Goal: Task Accomplishment & Management: Manage account settings

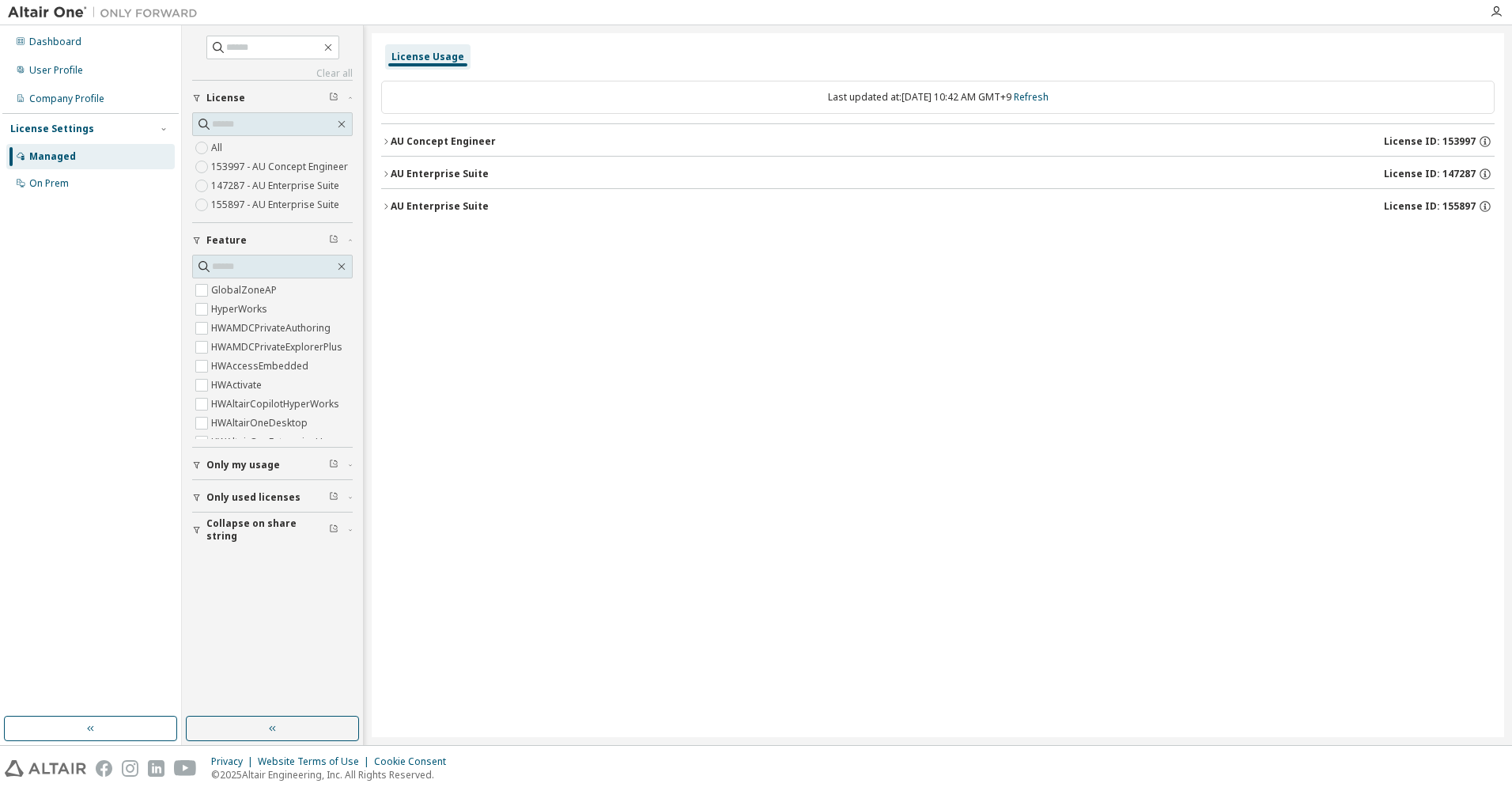
click at [385, 145] on icon "button" at bounding box center [385, 141] width 9 height 9
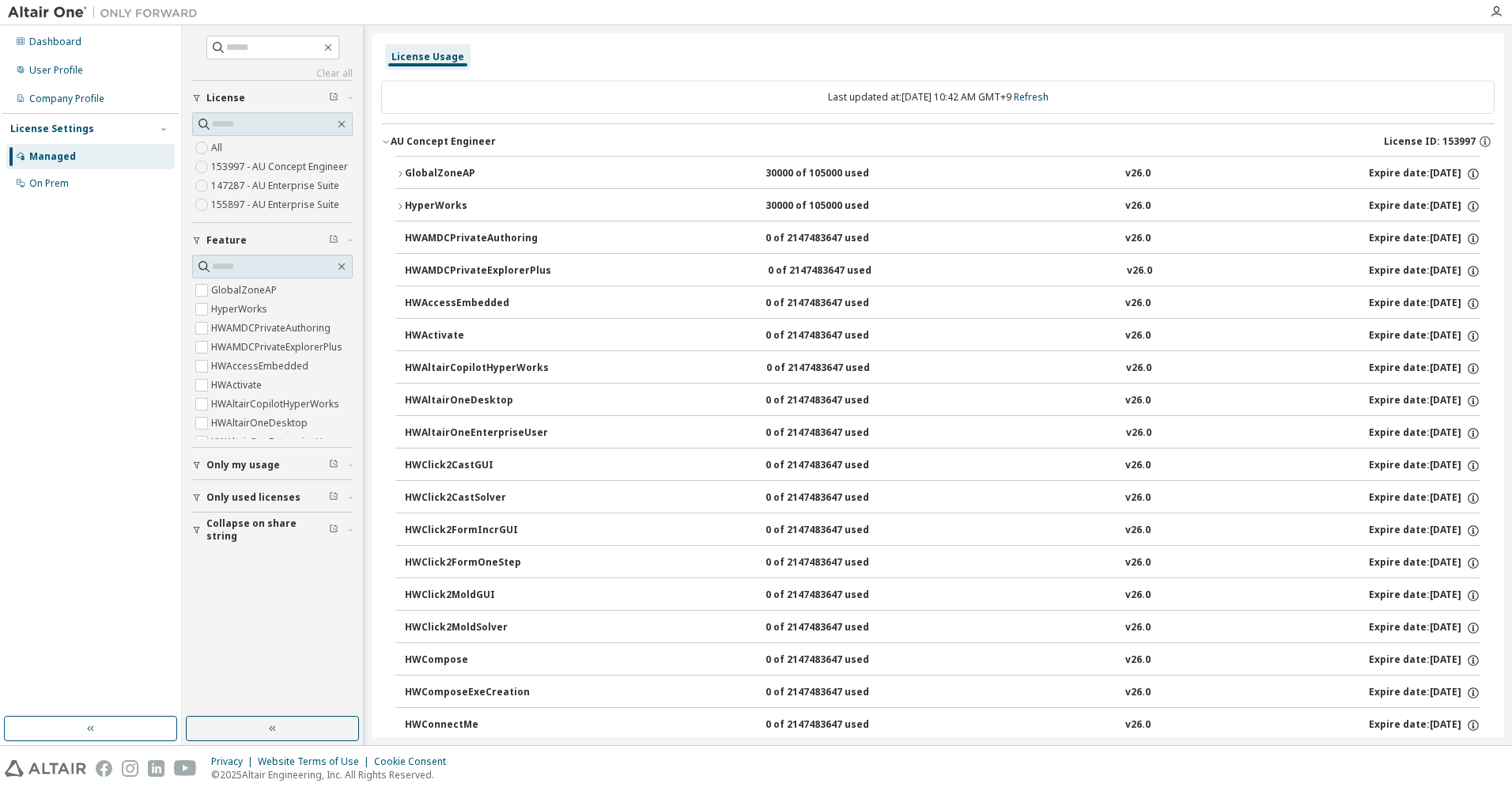
click at [400, 170] on icon "button" at bounding box center [400, 174] width 9 height 9
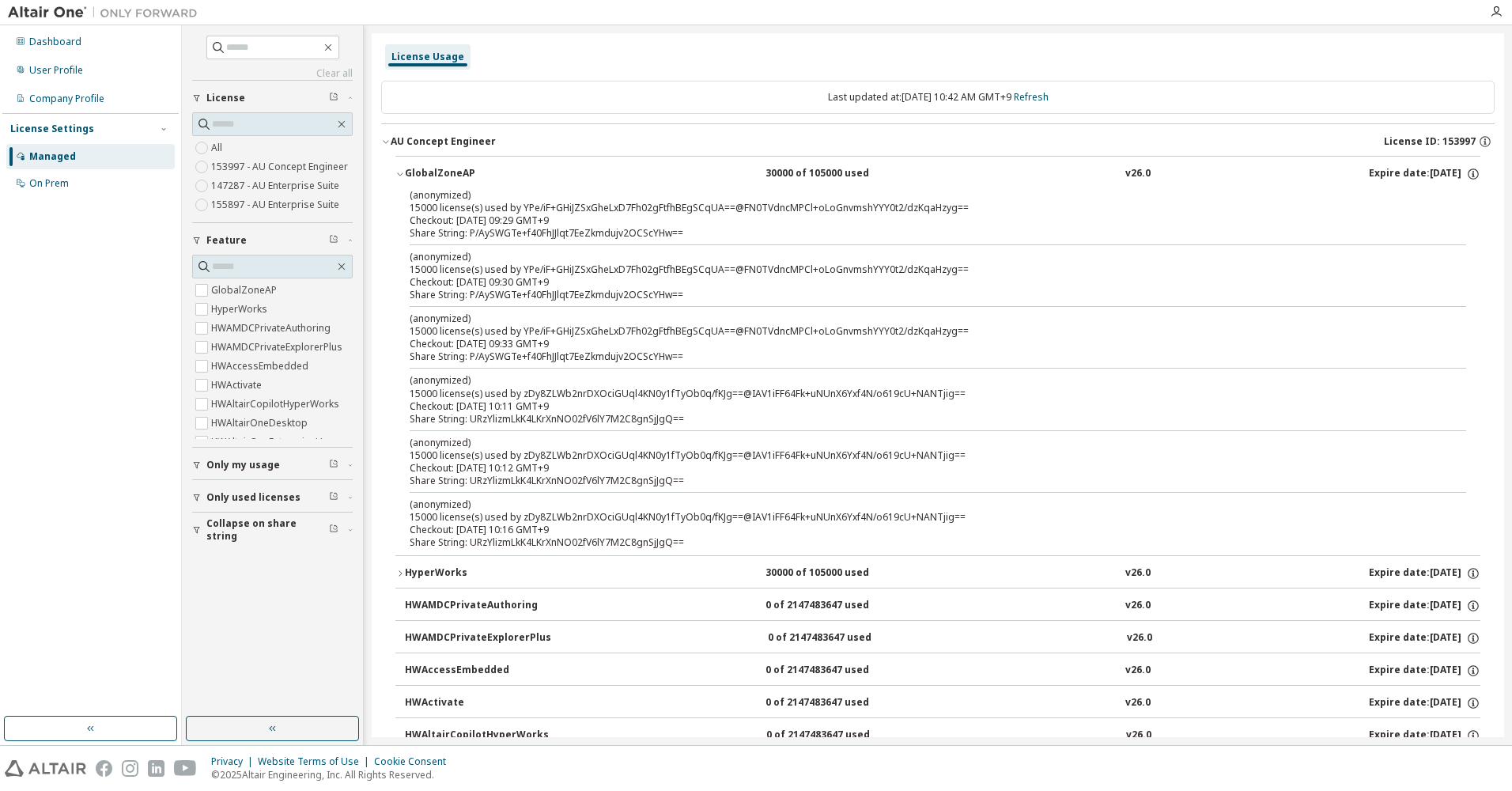
click at [400, 170] on icon "button" at bounding box center [400, 174] width 9 height 9
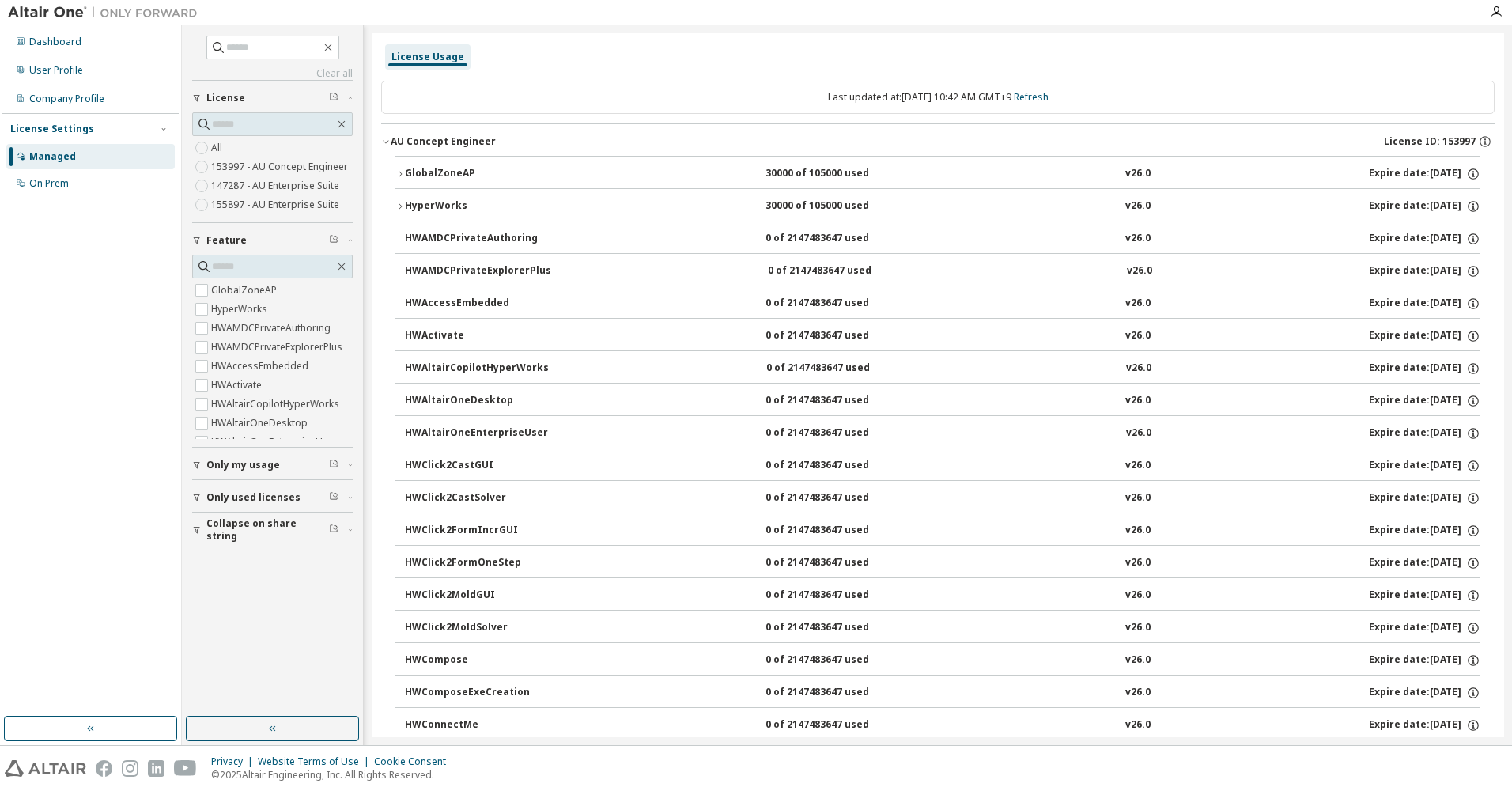
click at [405, 201] on div "HyperWorks" at bounding box center [475, 206] width 142 height 14
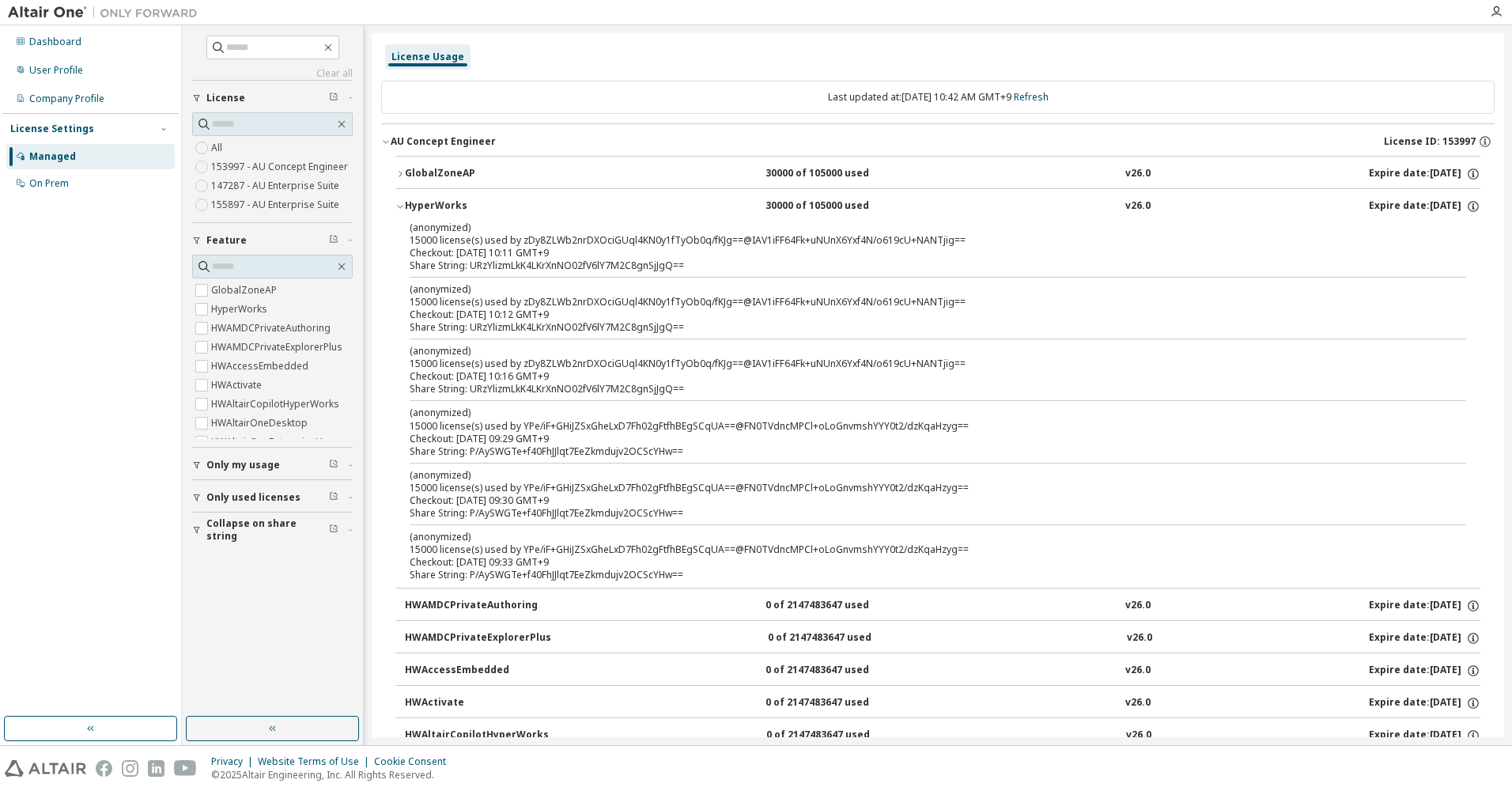
click at [405, 201] on div "HyperWorks" at bounding box center [475, 206] width 142 height 14
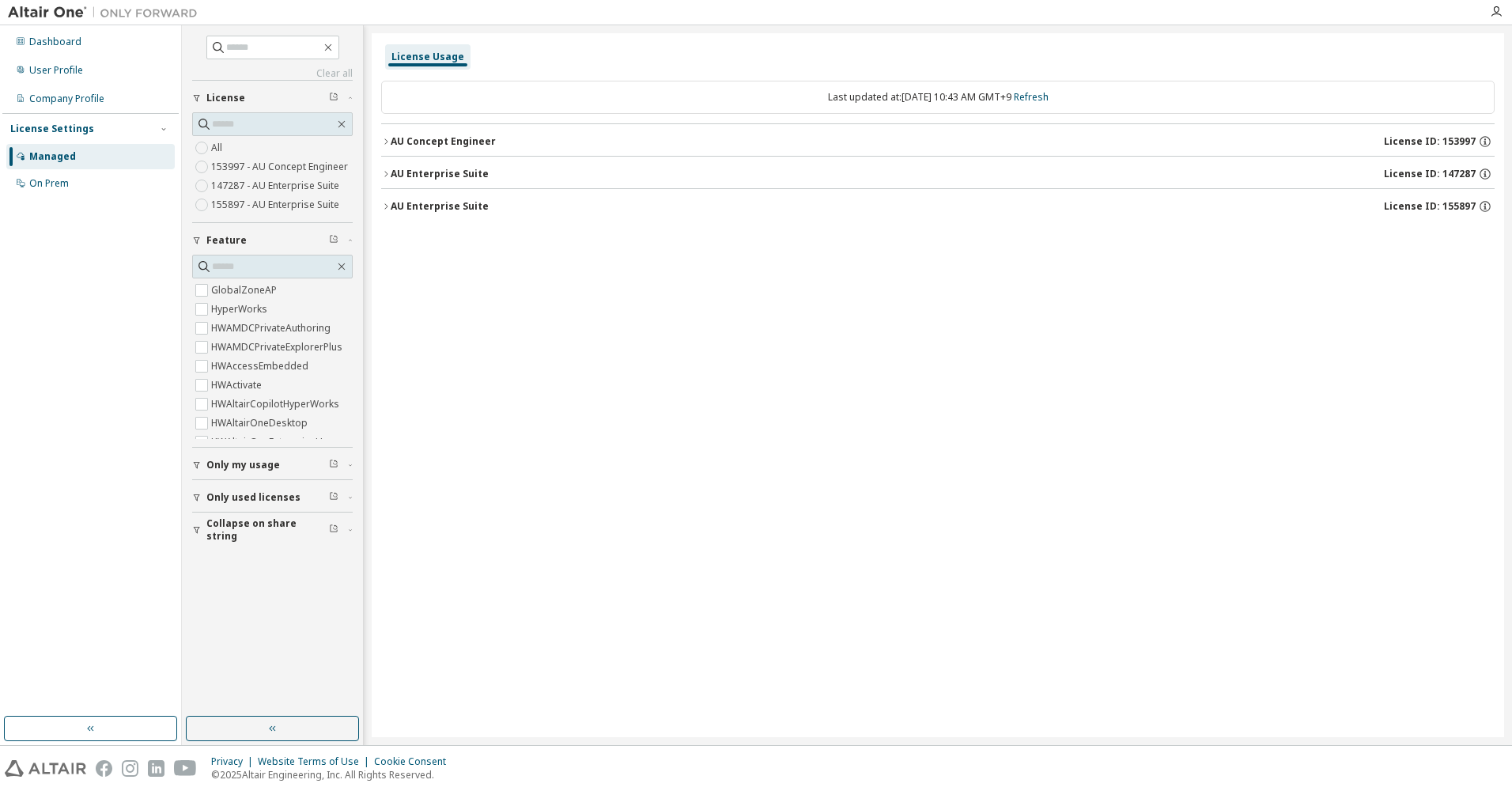
click at [385, 204] on icon "button" at bounding box center [385, 206] width 9 height 9
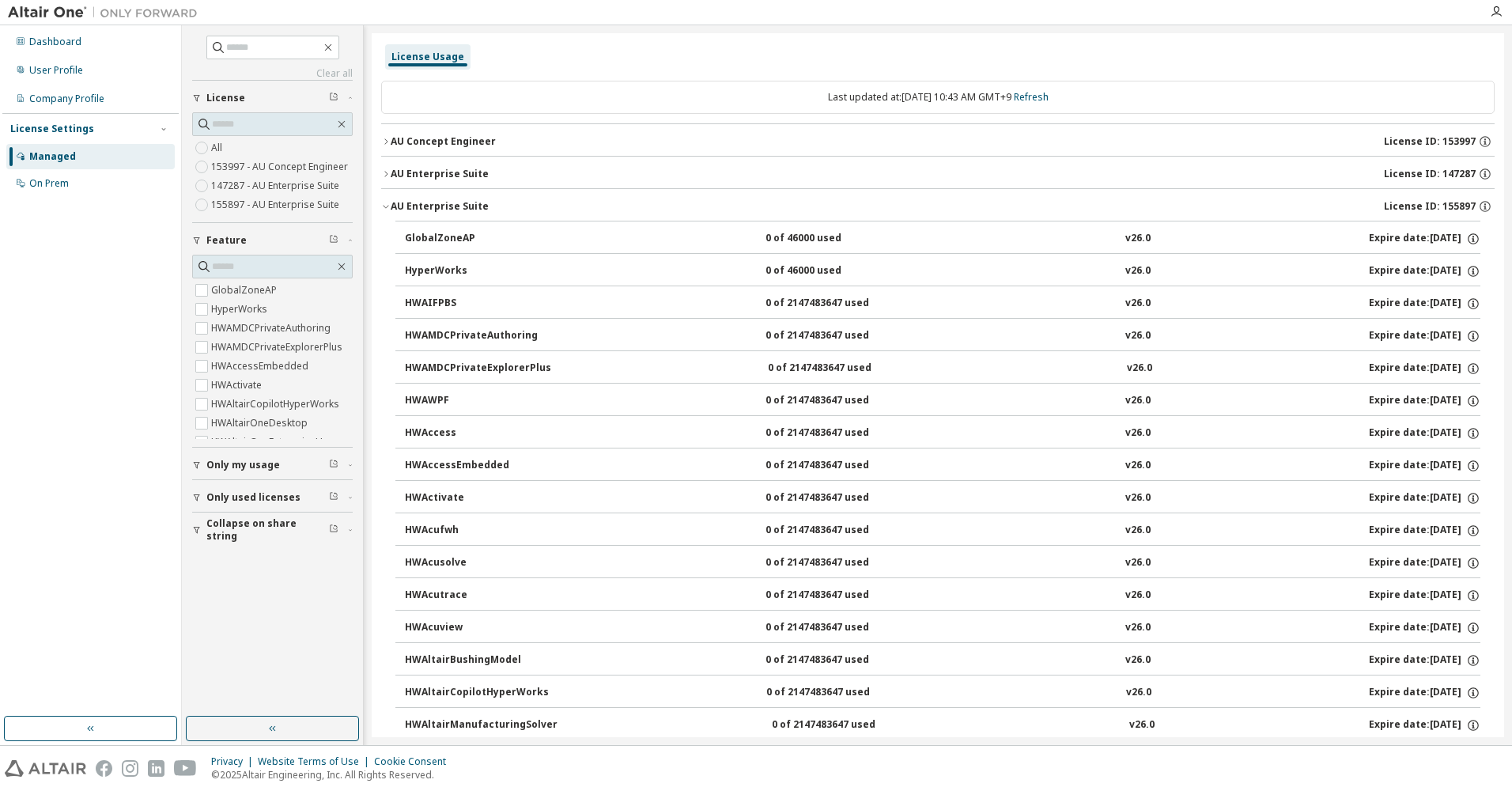
click at [385, 204] on icon "button" at bounding box center [385, 206] width 9 height 9
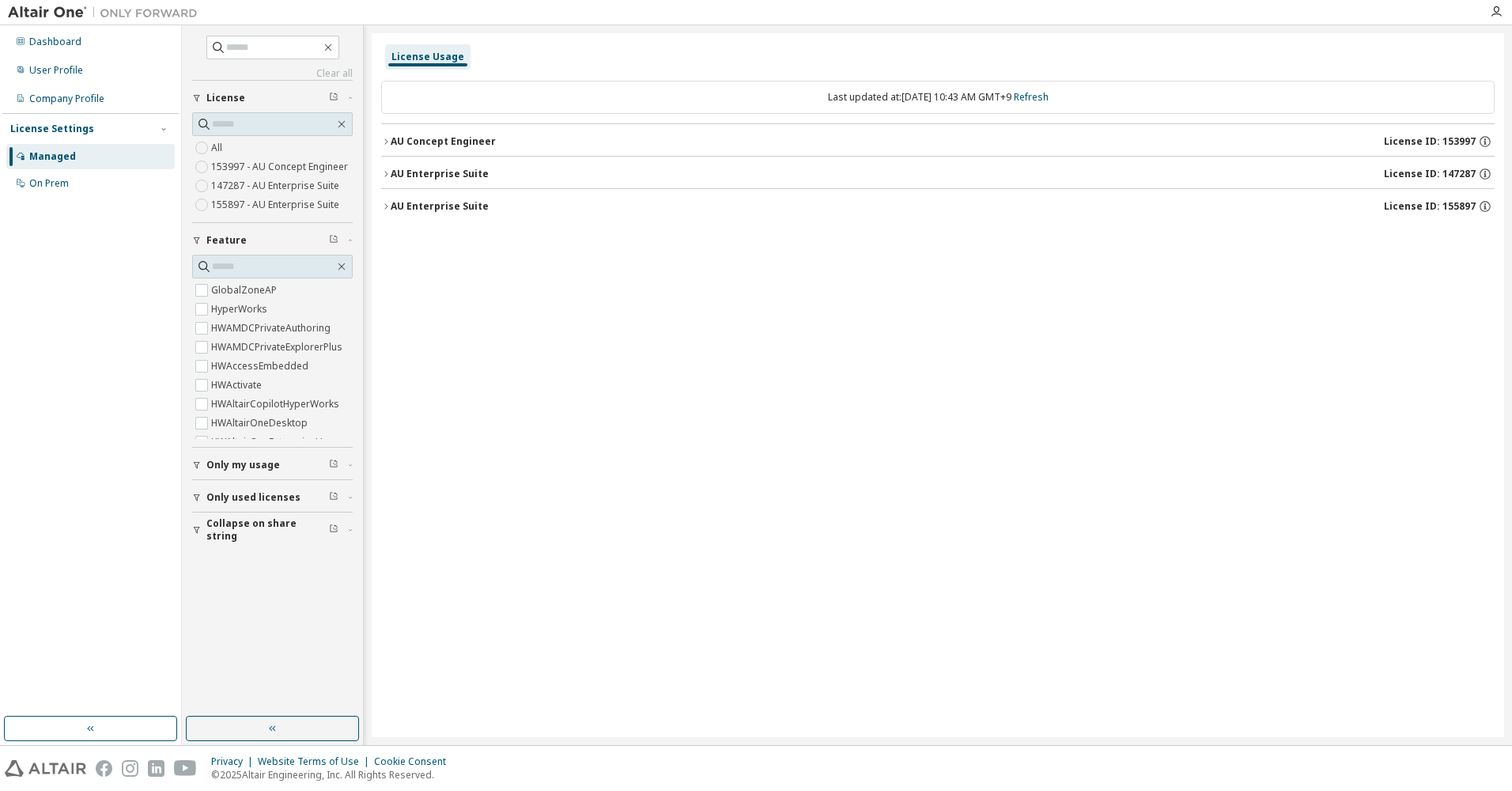
click at [391, 138] on div "AU Concept Engineer" at bounding box center [443, 141] width 106 height 12
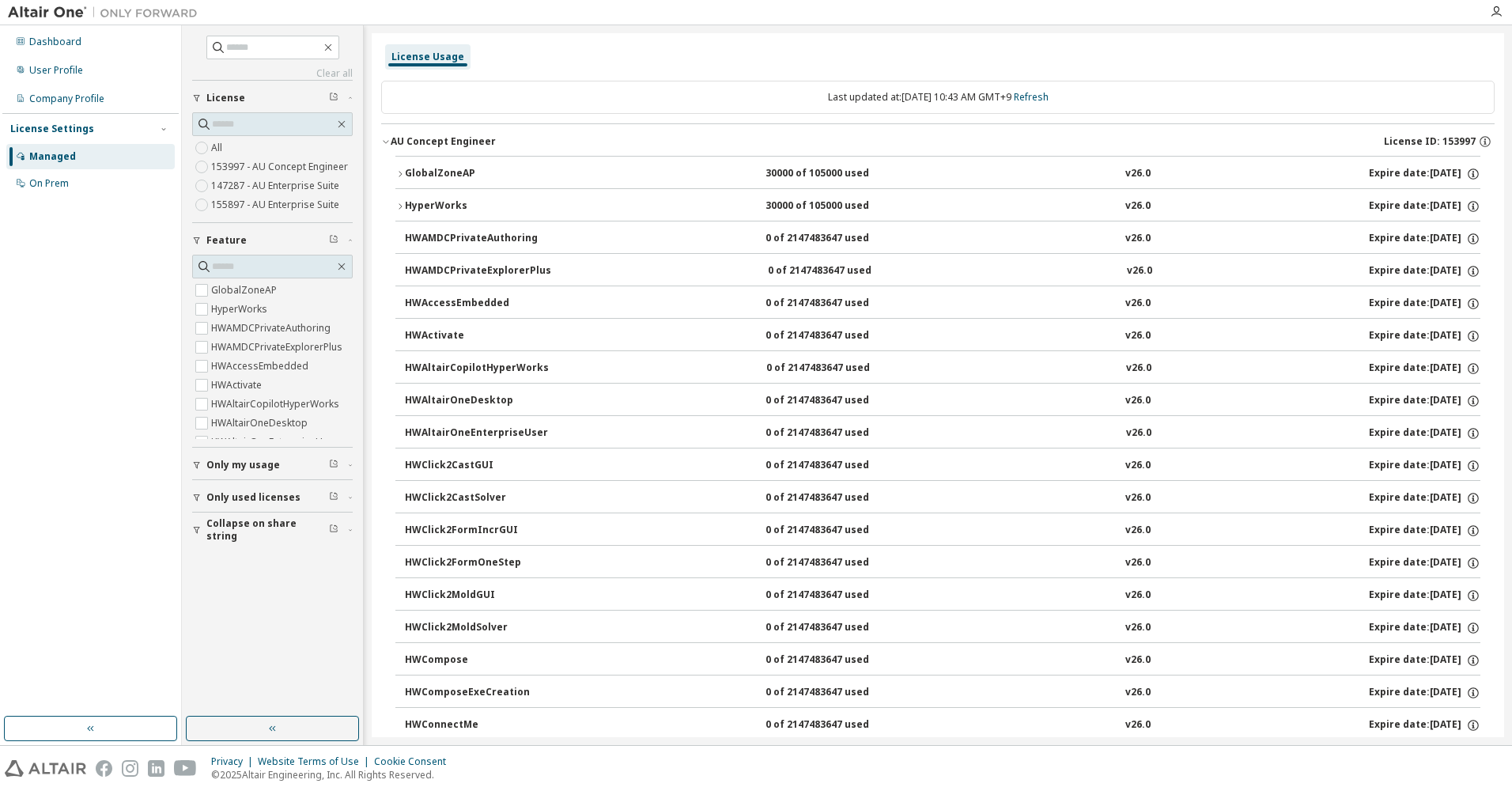
click at [391, 138] on div "AU Concept Engineer" at bounding box center [443, 141] width 106 height 12
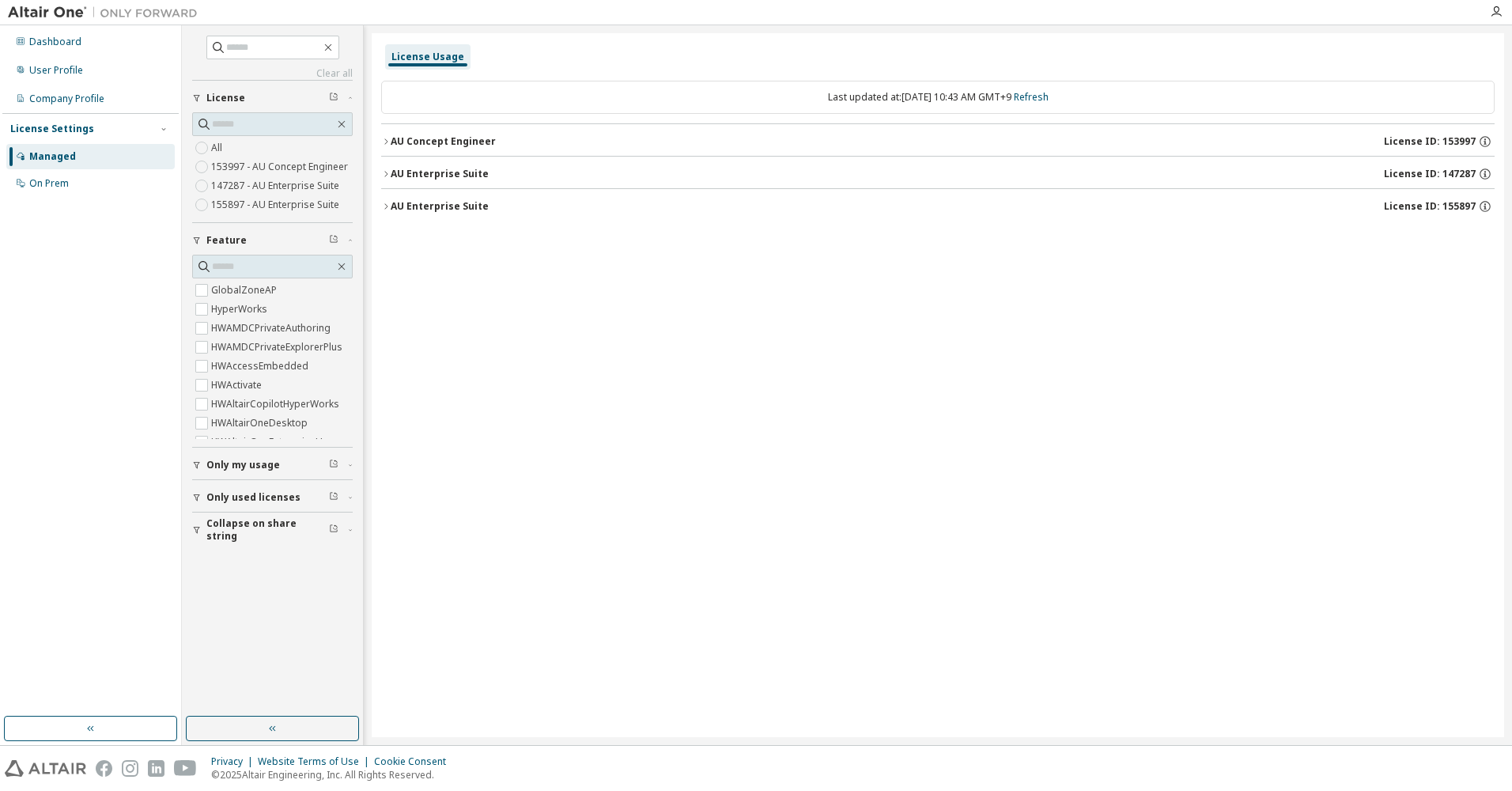
click at [391, 172] on div "AU Enterprise Suite" at bounding box center [439, 174] width 98 height 12
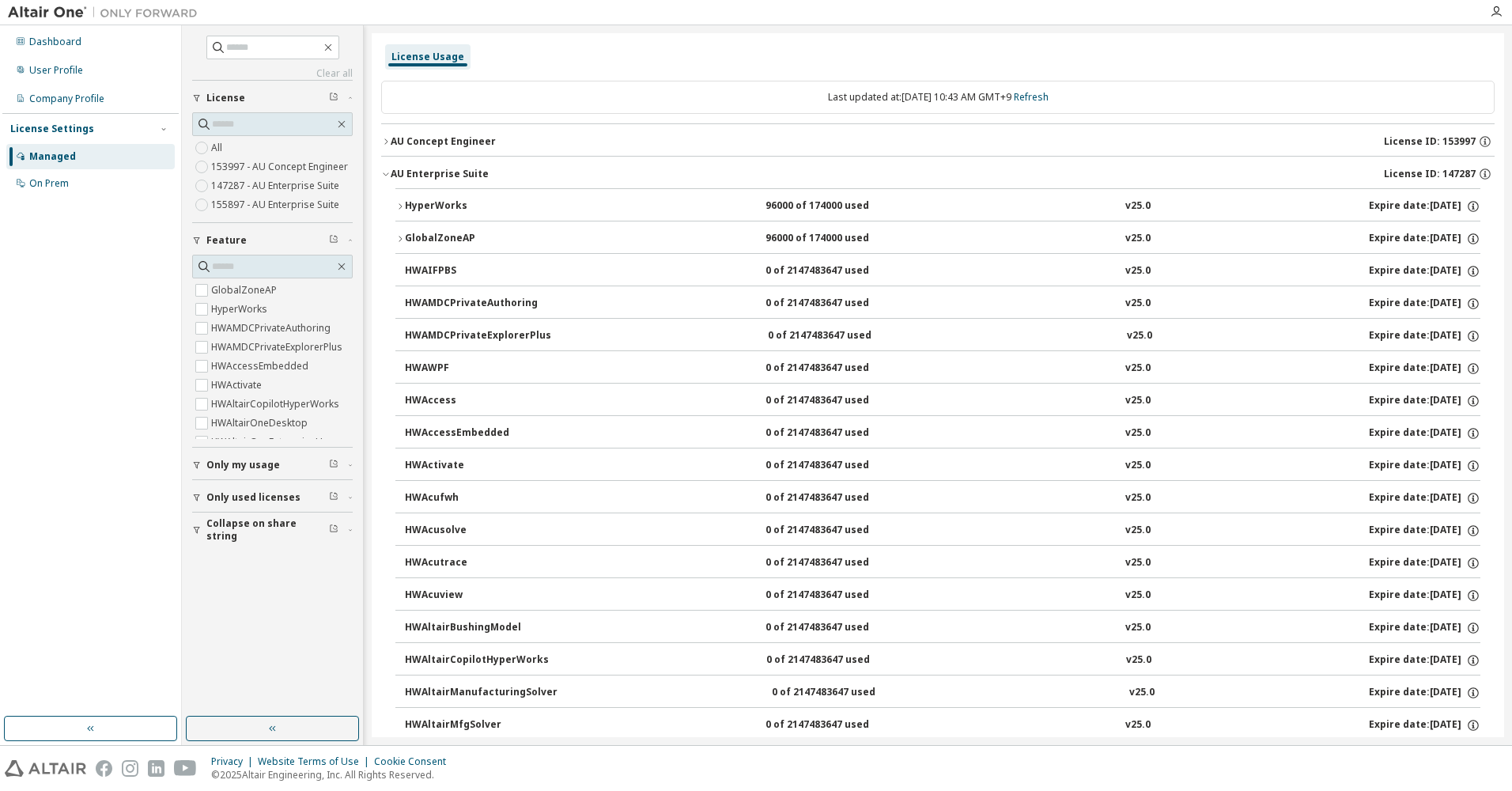
click at [400, 201] on button "HyperWorks 96000 of 174000 used v25.0 Expire date: [DATE]" at bounding box center [938, 206] width 1085 height 35
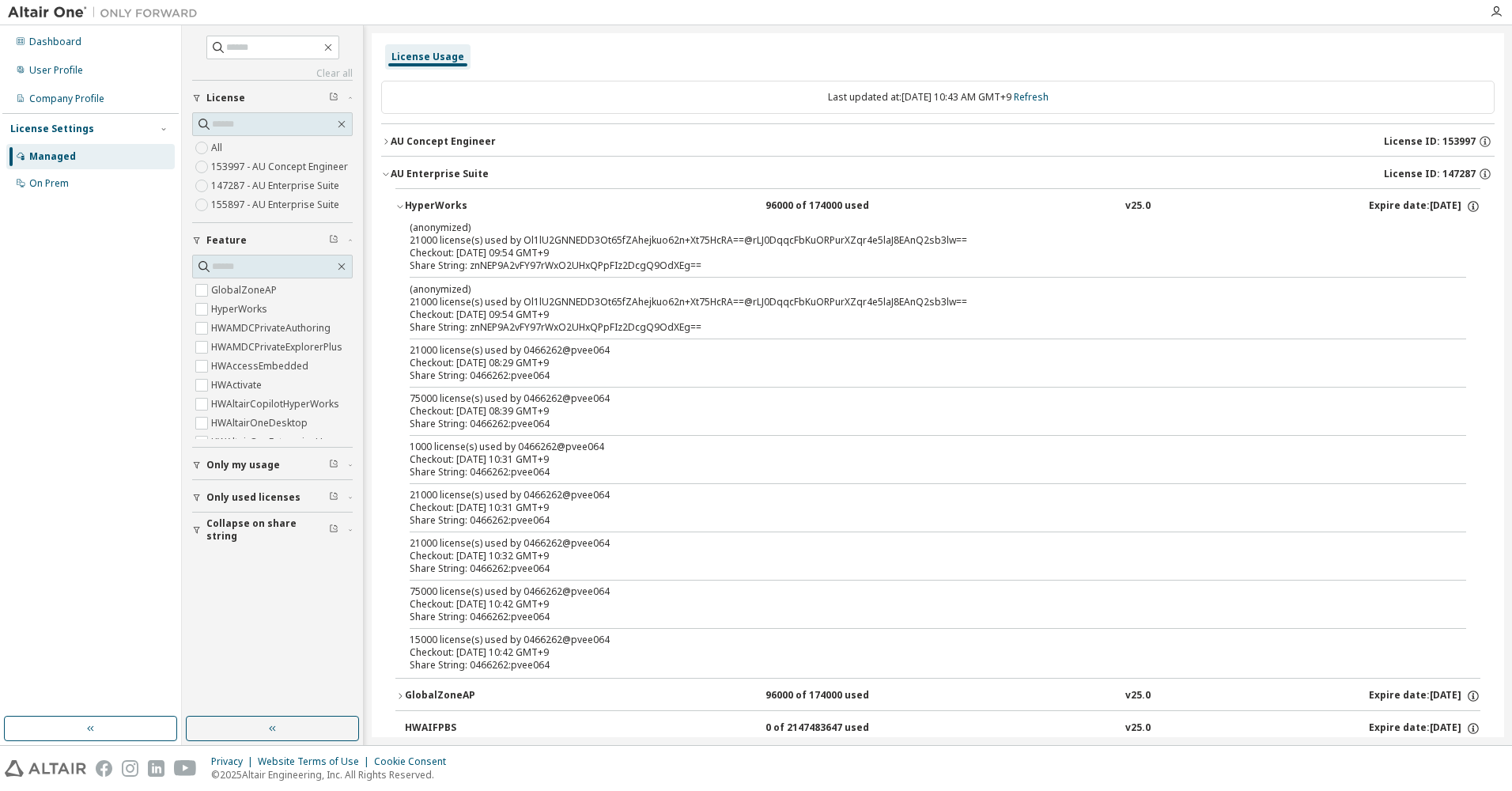
click at [400, 200] on button "HyperWorks 96000 of 174000 used v25.0 Expire date: [DATE]" at bounding box center [938, 206] width 1085 height 35
